Goal: Understand process/instructions: Learn how to perform a task or action

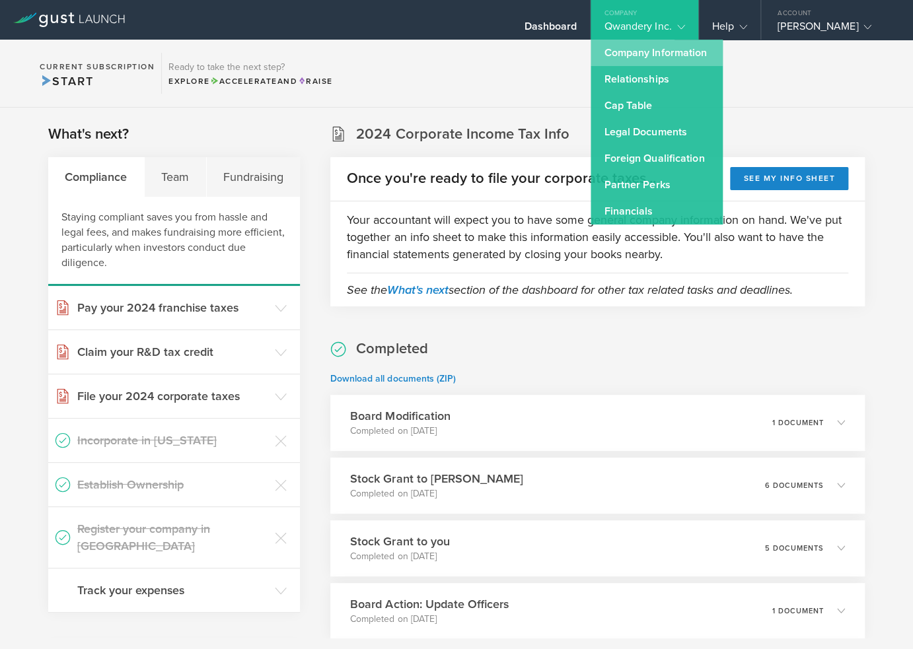
click at [676, 57] on link "Company Information" at bounding box center [656, 53] width 132 height 26
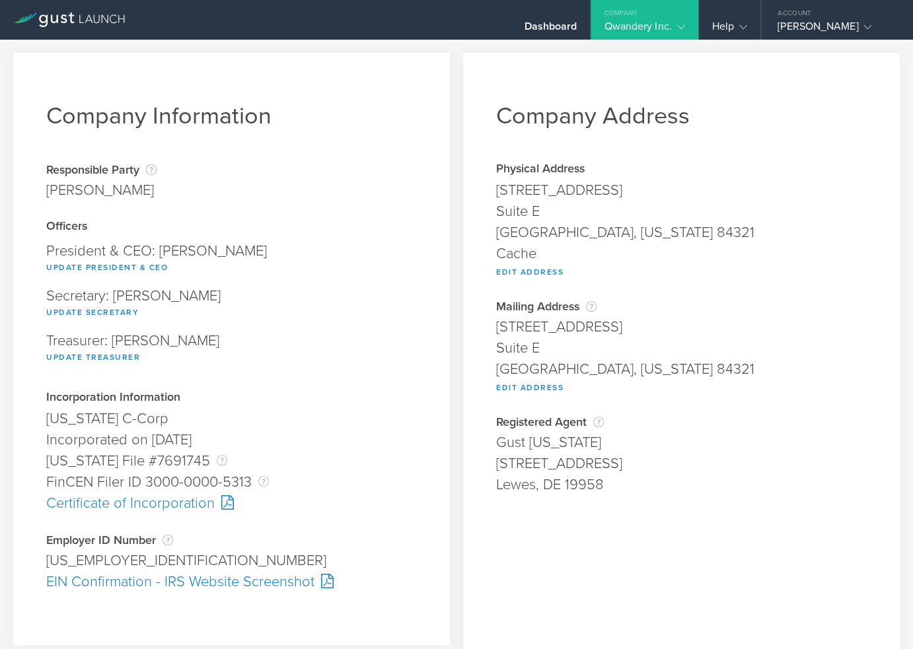
click at [391, 340] on div "Treasurer: [PERSON_NAME] Update Treasurer" at bounding box center [231, 349] width 370 height 45
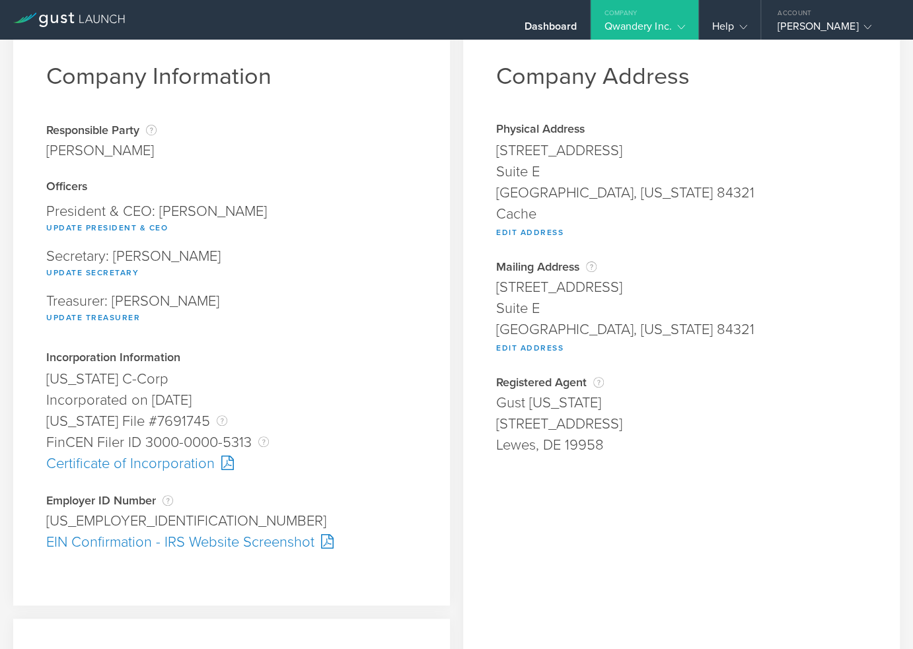
scroll to position [66, 0]
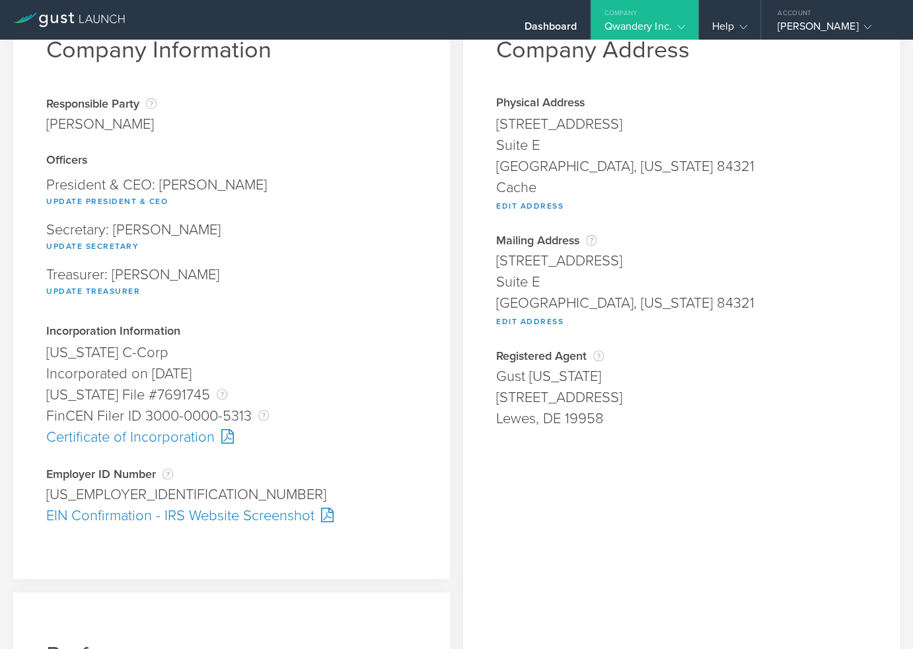
click at [171, 513] on div "EIN Confirmation - IRS Website Screenshot" at bounding box center [231, 515] width 370 height 21
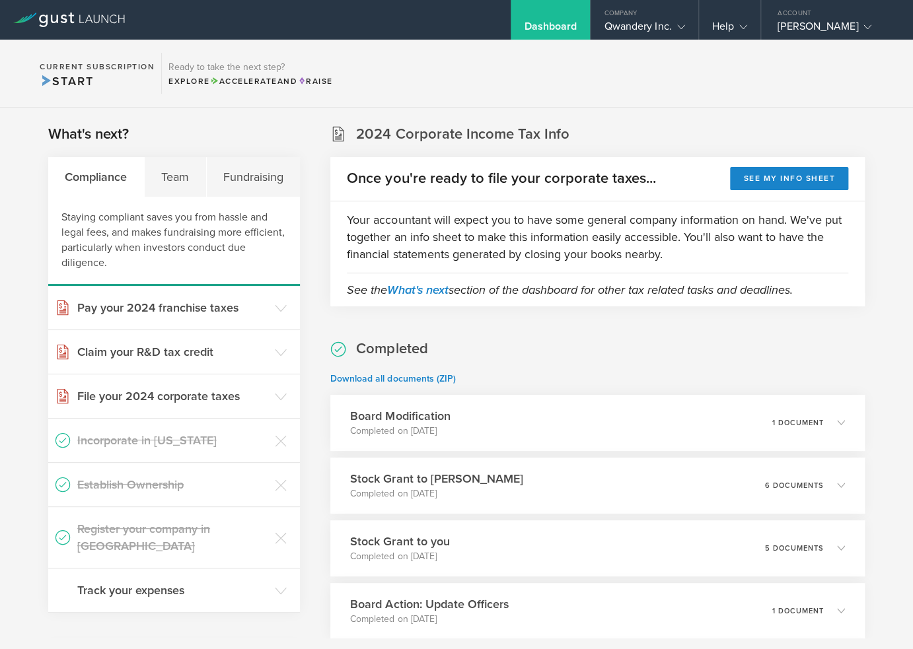
click at [753, 99] on section "Current Subscription Start Ready to take the next step? Explore Accelerate and …" at bounding box center [456, 74] width 913 height 68
click at [545, 83] on section "Current Subscription Start Ready to take the next step? Explore Accelerate and …" at bounding box center [456, 74] width 913 height 68
click at [254, 184] on div "Fundraising" at bounding box center [254, 177] width 94 height 40
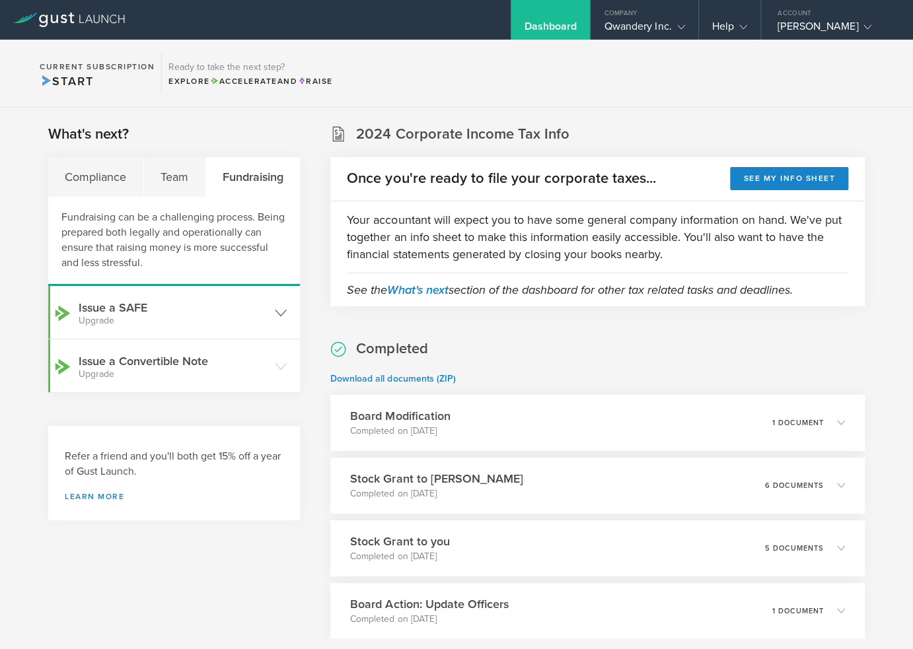
click at [199, 327] on header "Issue a SAFE Upgrade" at bounding box center [174, 312] width 252 height 53
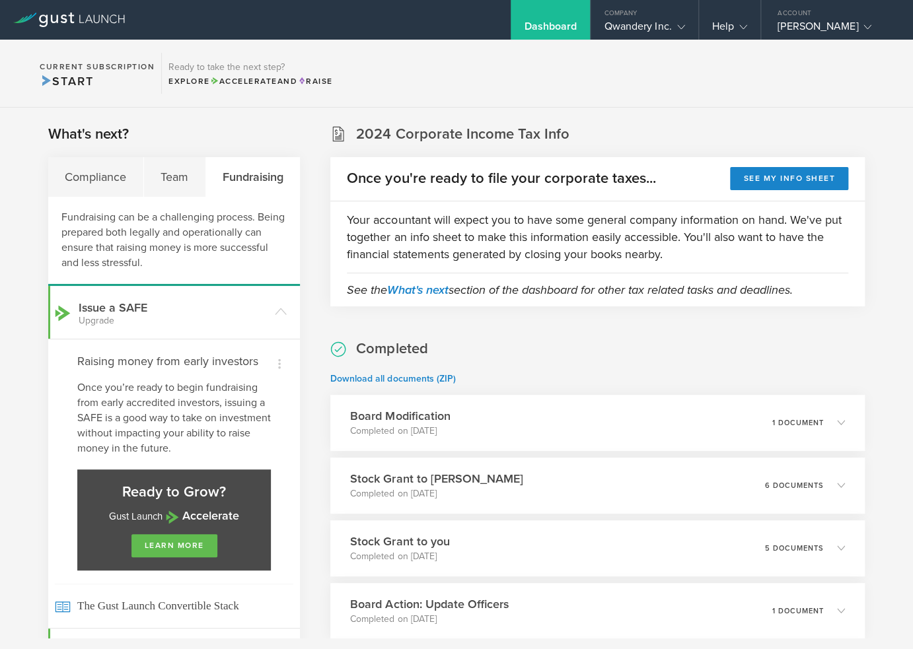
click at [532, 63] on section "Current Subscription Start Ready to take the next step? Explore Accelerate and …" at bounding box center [456, 74] width 913 height 68
click at [652, 118] on div "What's next? Compliance Team Fundraising Fundraising can be a challenging proce…" at bounding box center [456, 634] width 913 height 1053
